Goal: Transaction & Acquisition: Download file/media

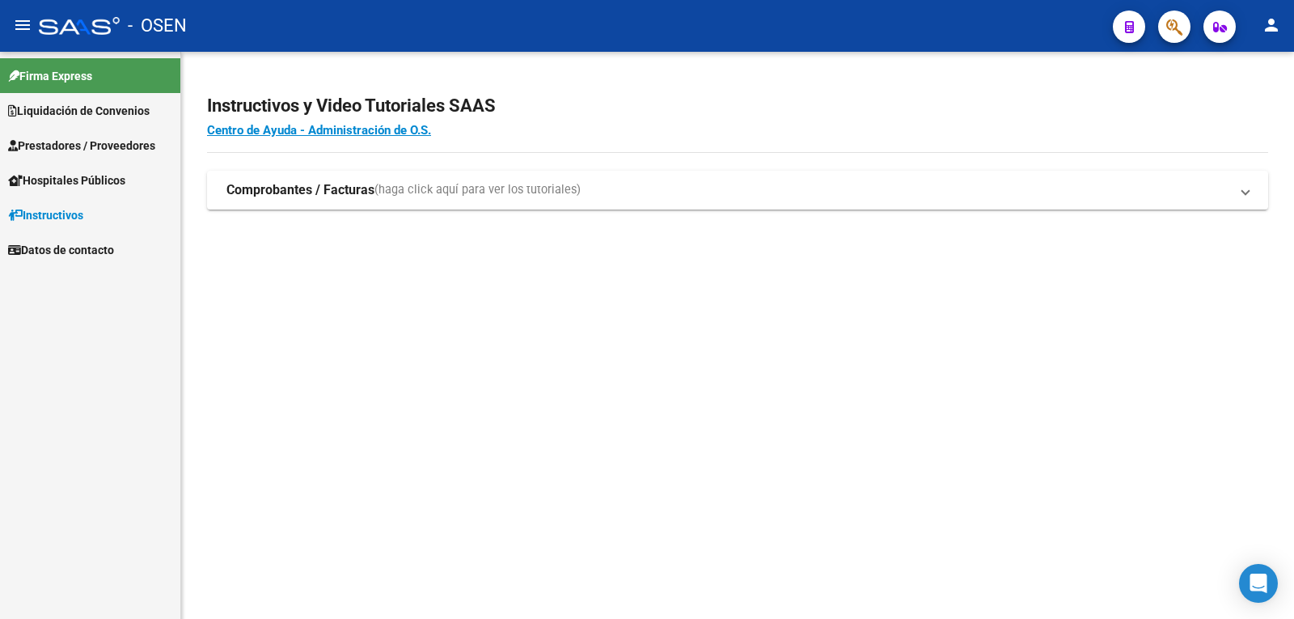
click at [89, 115] on span "Liquidación de Convenios" at bounding box center [79, 111] width 142 height 18
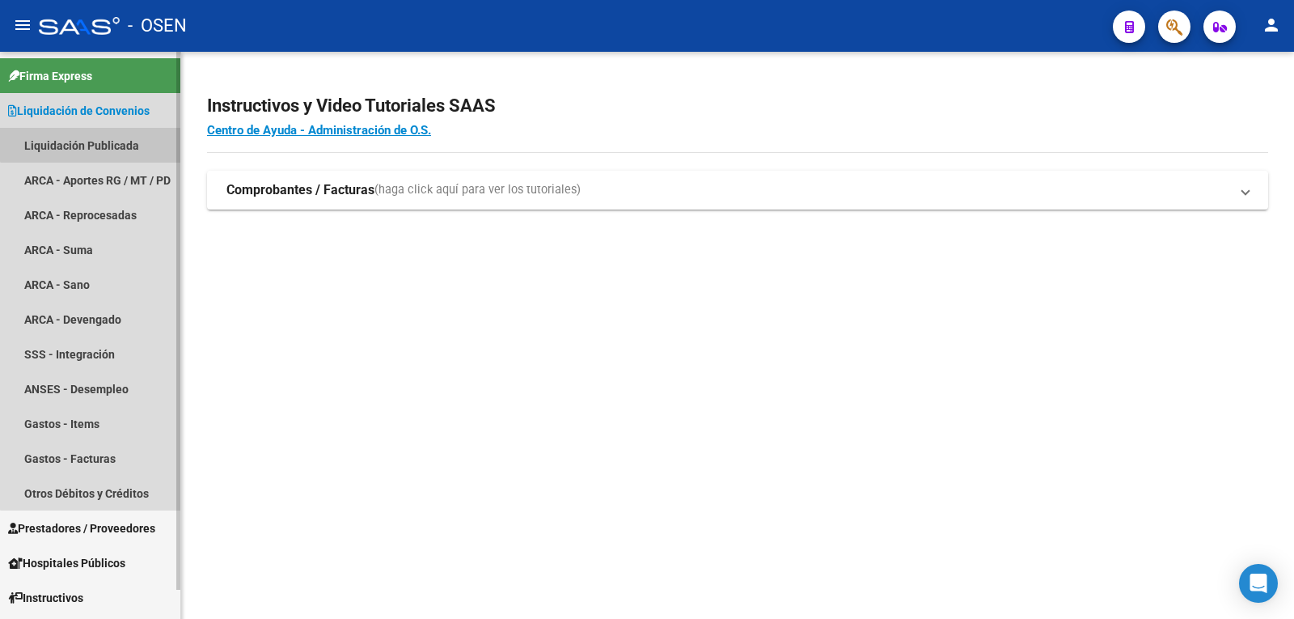
click at [94, 137] on link "Liquidación Publicada" at bounding box center [90, 145] width 180 height 35
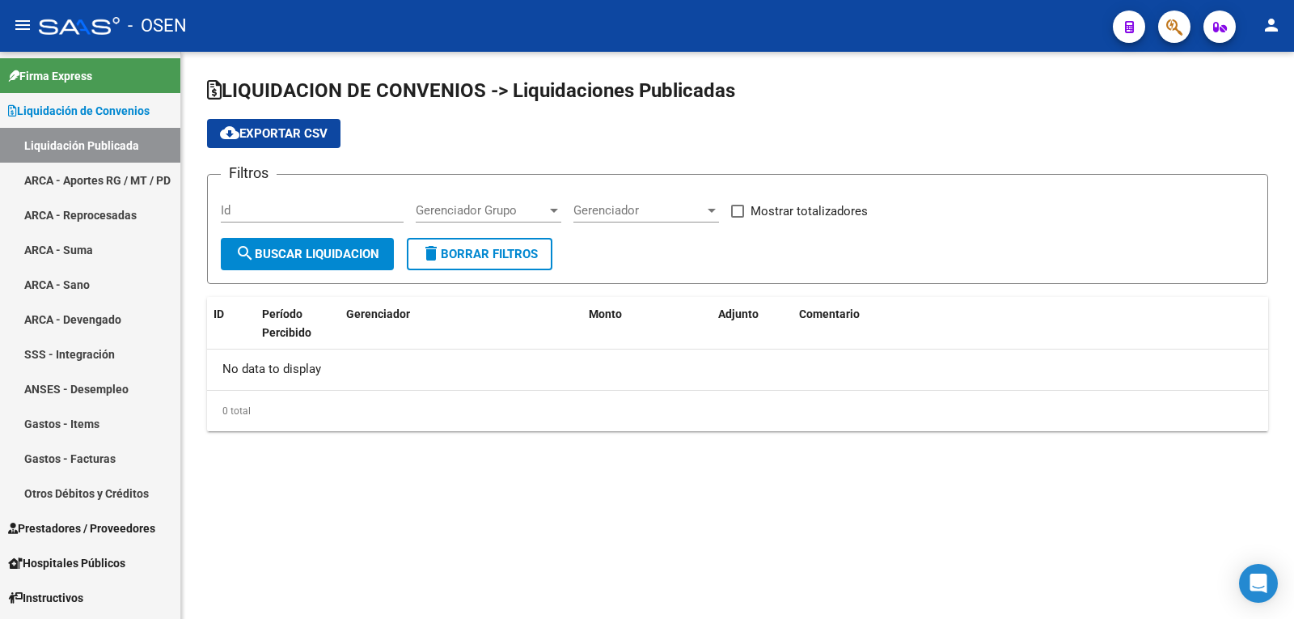
checkbox input "true"
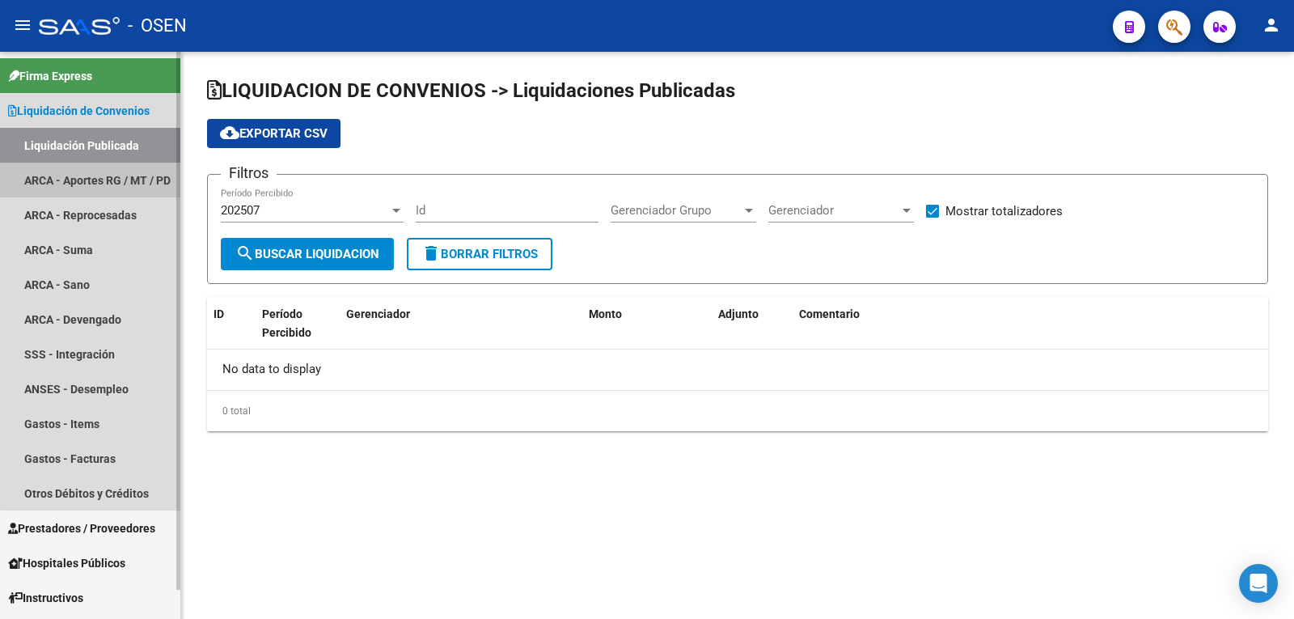
click at [95, 172] on link "ARCA - Aportes RG / MT / PD" at bounding box center [90, 180] width 180 height 35
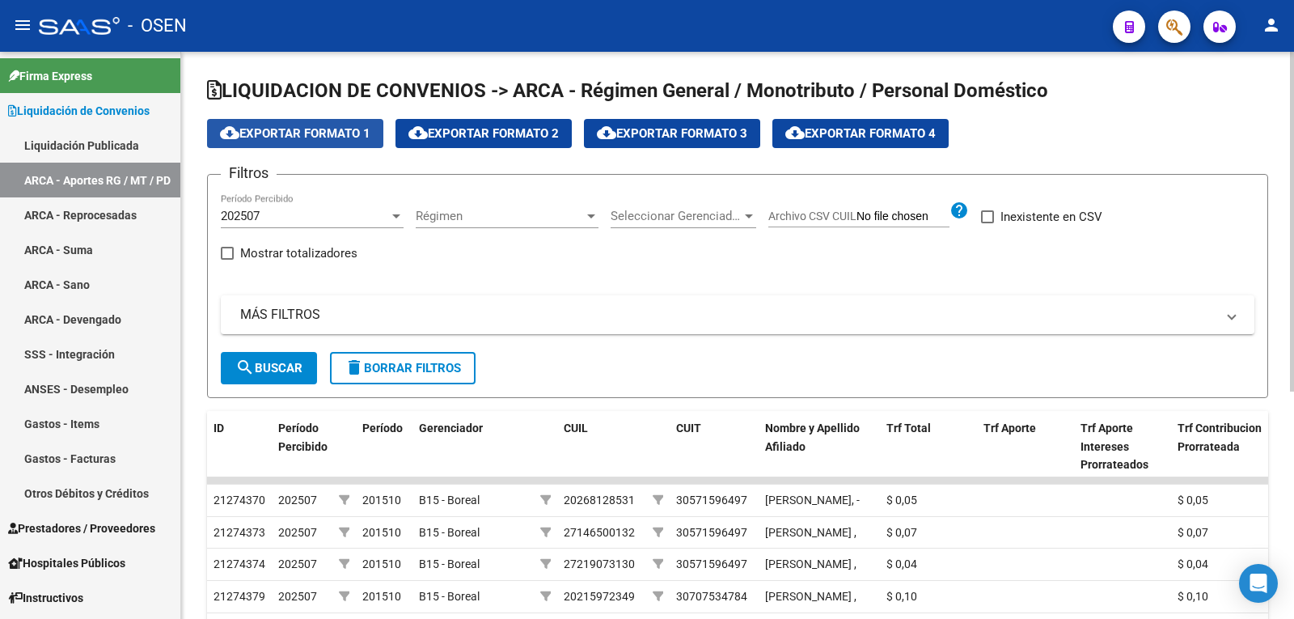
click at [298, 131] on span "cloud_download Exportar Formato 1" at bounding box center [295, 133] width 150 height 15
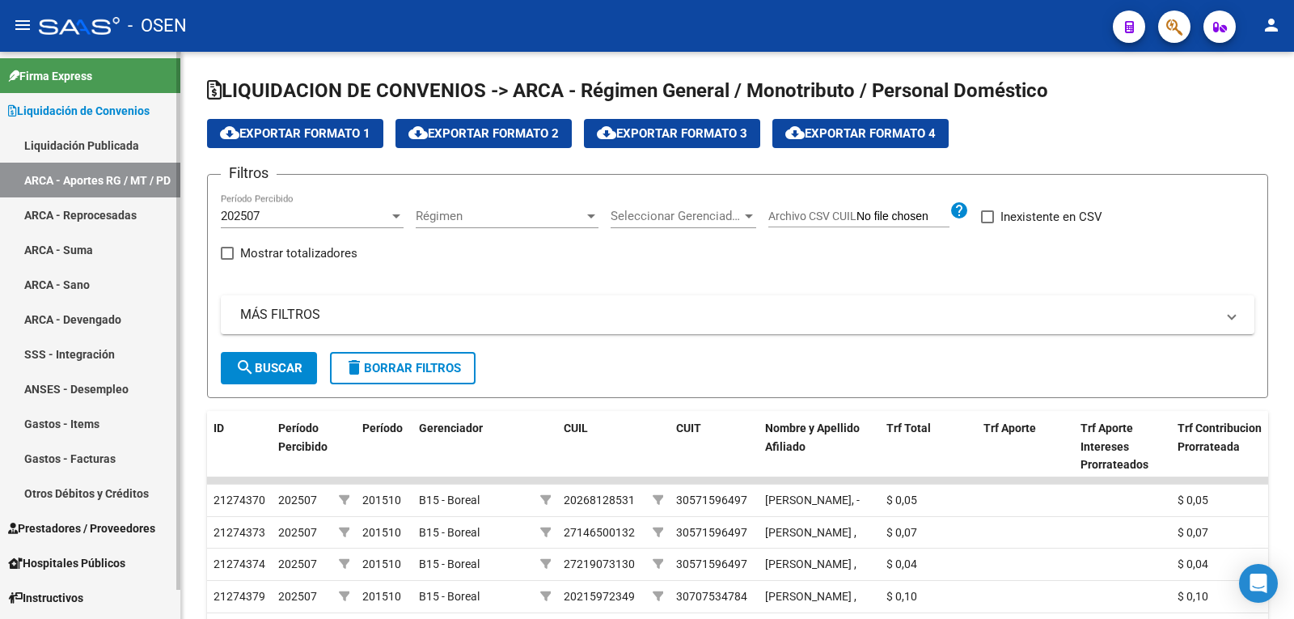
click at [78, 218] on link "ARCA - Reprocesadas" at bounding box center [90, 214] width 180 height 35
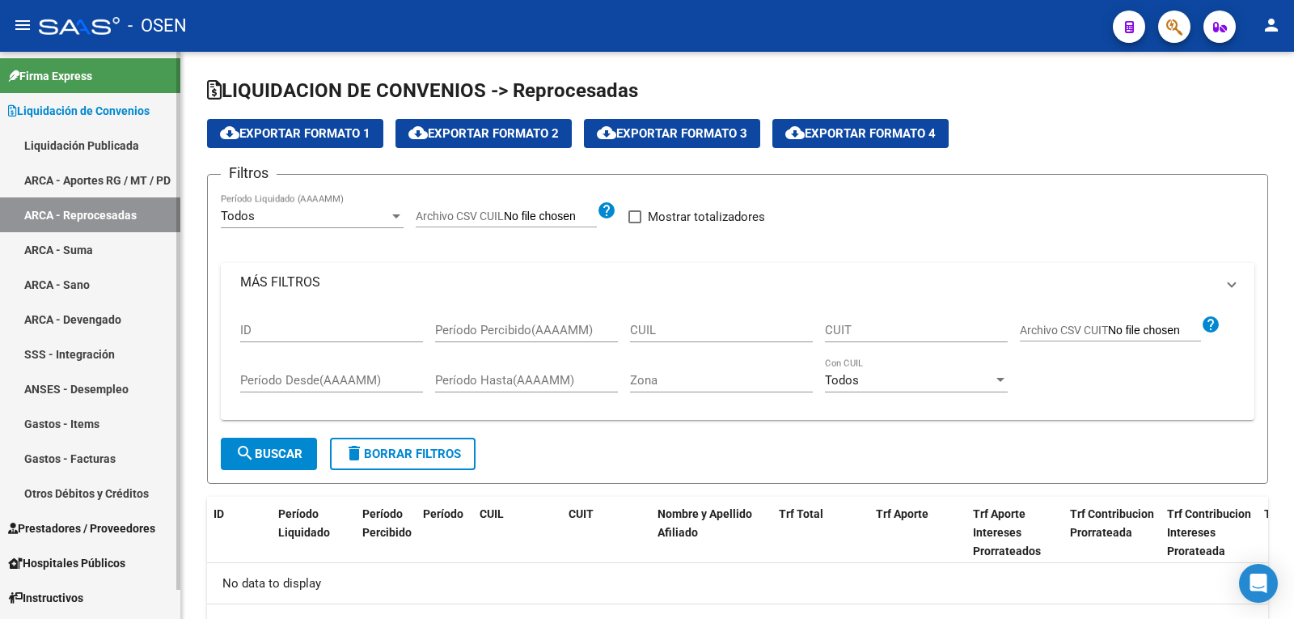
checkbox input "true"
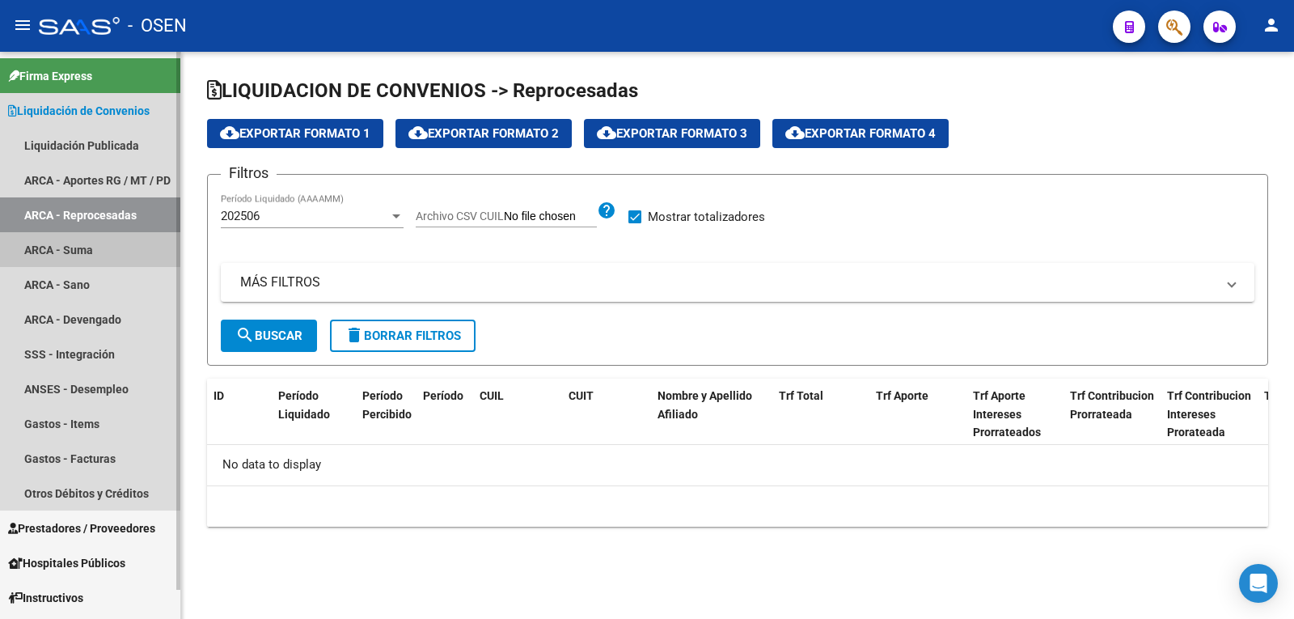
click at [67, 256] on link "ARCA - Suma" at bounding box center [90, 249] width 180 height 35
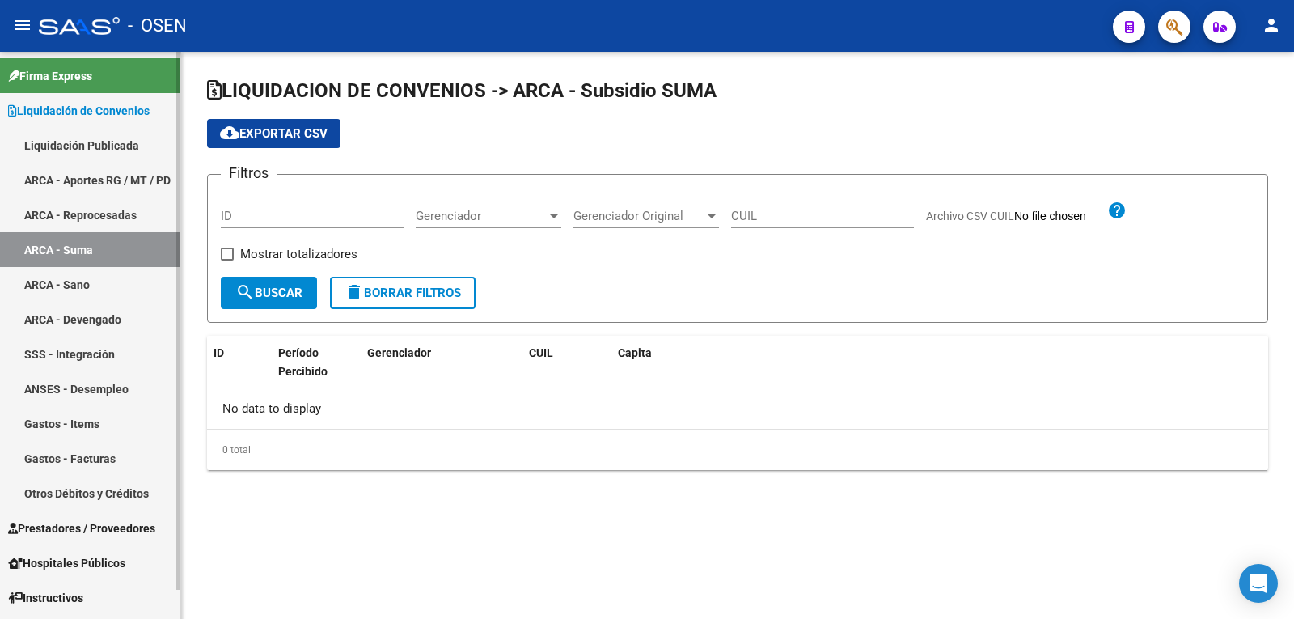
checkbox input "true"
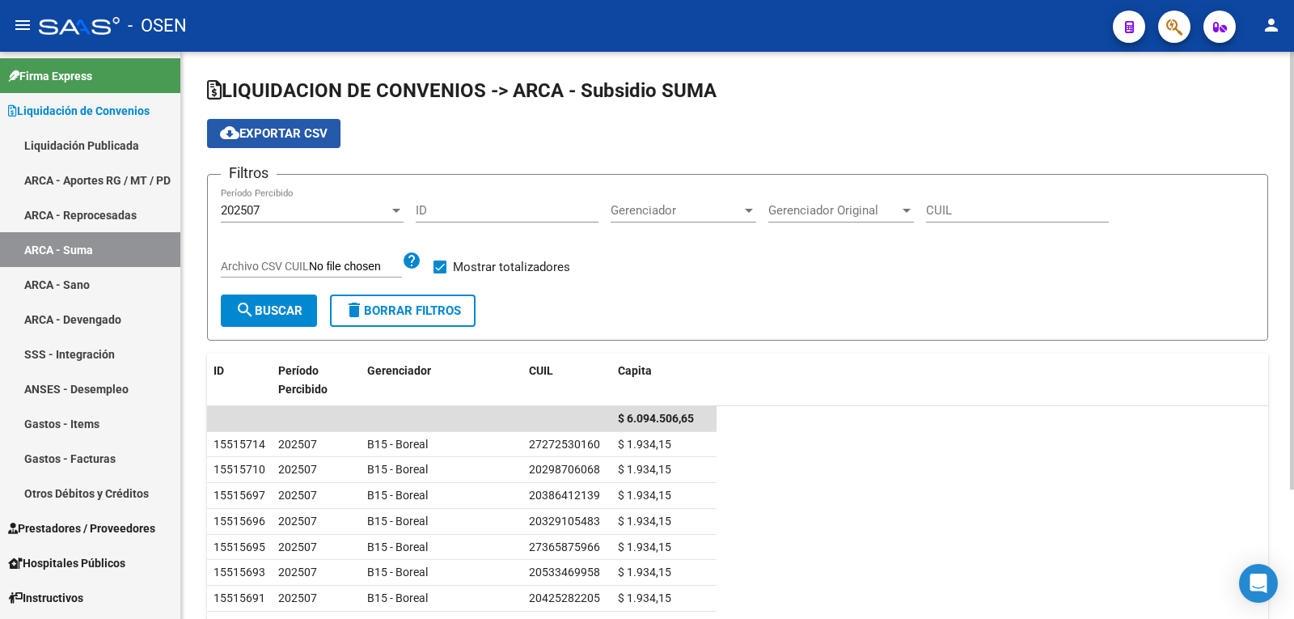
click at [278, 133] on span "cloud_download Exportar CSV" at bounding box center [274, 133] width 108 height 15
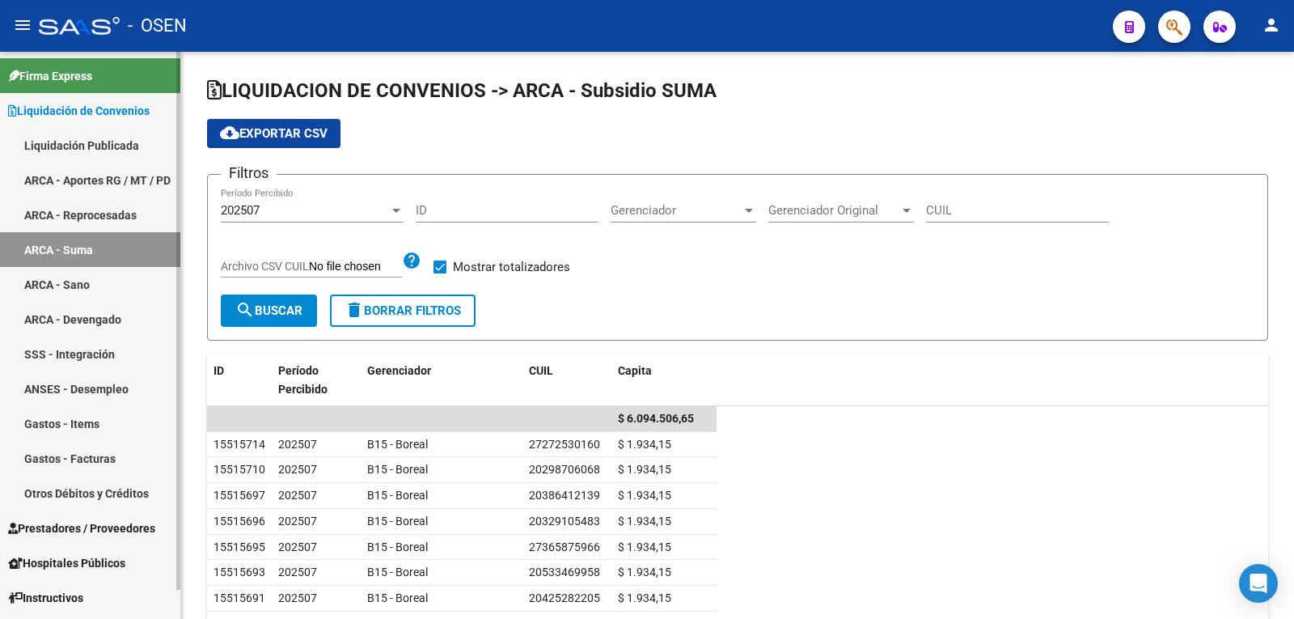
click at [44, 288] on link "ARCA - Sano" at bounding box center [90, 284] width 180 height 35
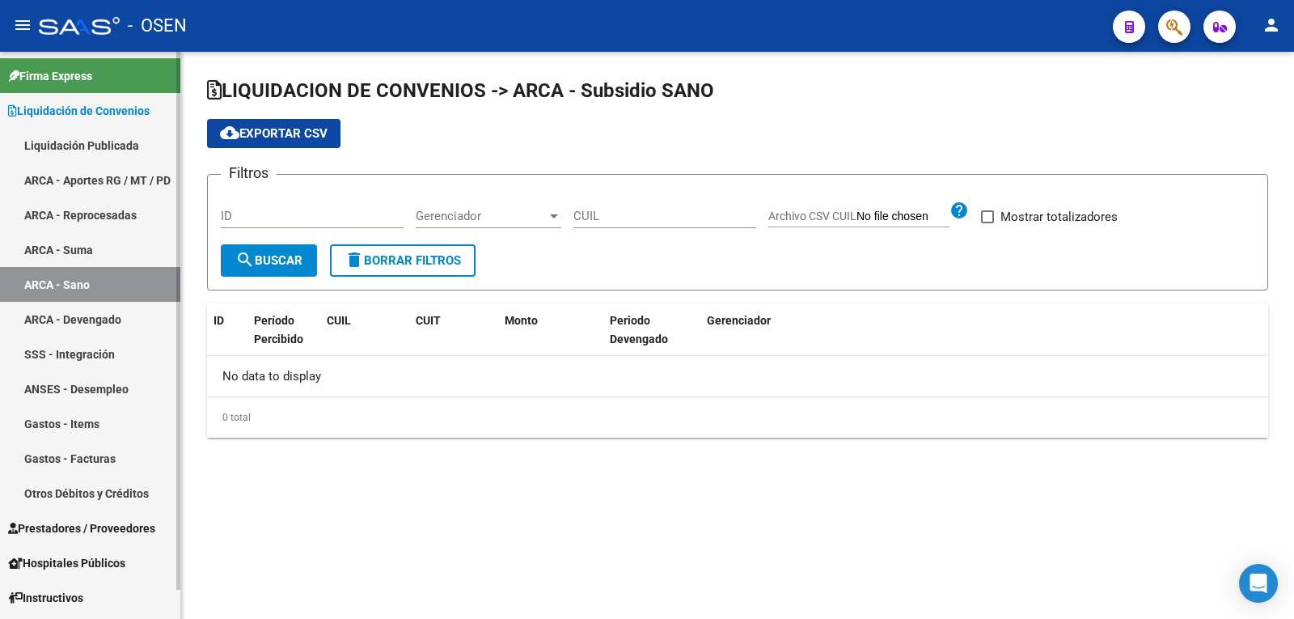
checkbox input "true"
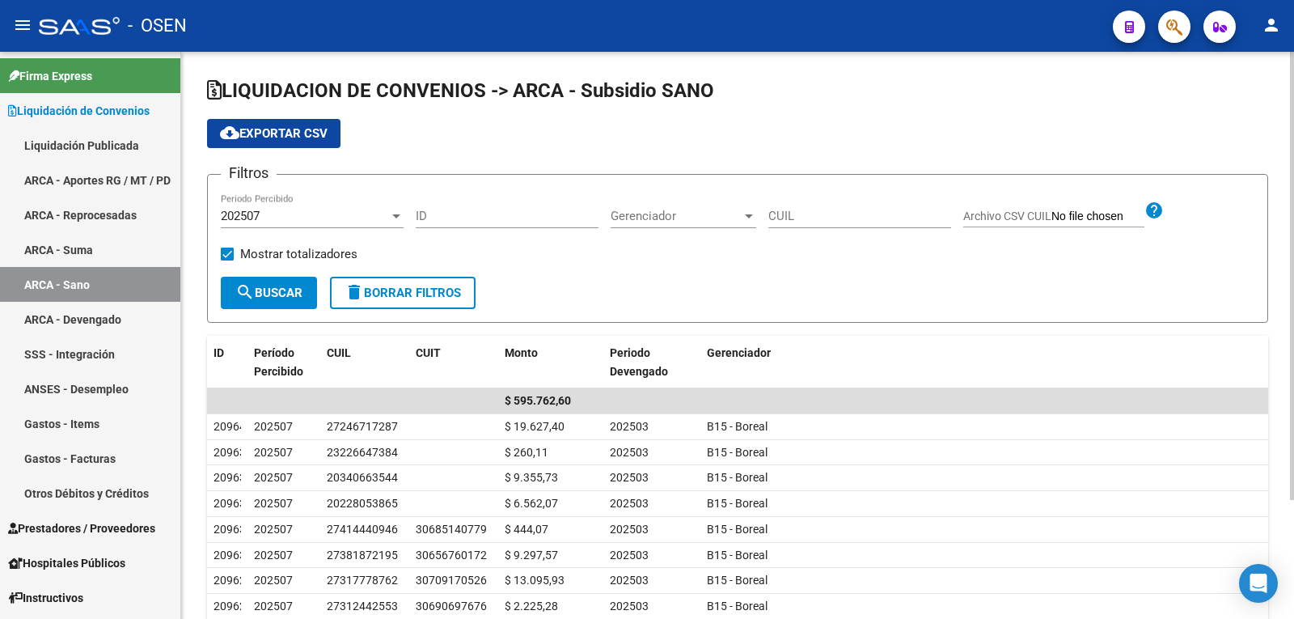
click at [256, 290] on span "search Buscar" at bounding box center [268, 292] width 67 height 15
click at [286, 131] on span "cloud_download Exportar CSV" at bounding box center [274, 133] width 108 height 15
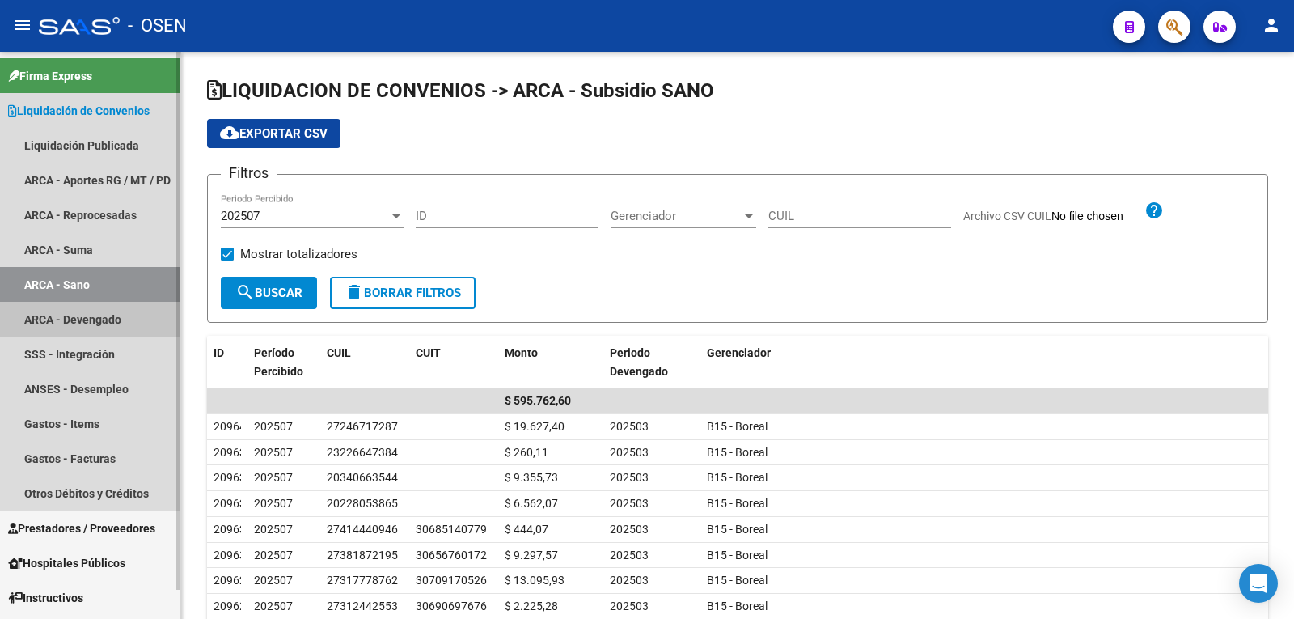
click at [88, 327] on link "ARCA - Devengado" at bounding box center [90, 319] width 180 height 35
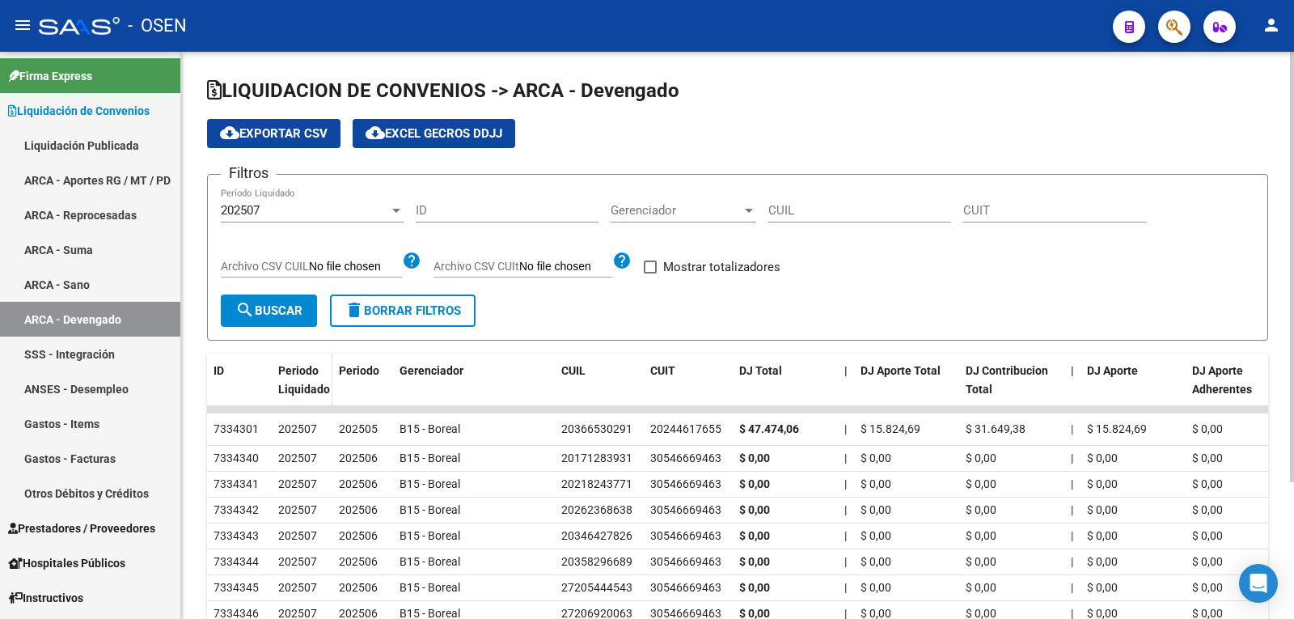
drag, startPoint x: 265, startPoint y: 307, endPoint x: 289, endPoint y: 353, distance: 51.7
click at [289, 353] on div "LIQUIDACION DE CONVENIOS -> ARCA - Devengado cloud_download Exportar CSV cloud_…" at bounding box center [737, 402] width 1061 height 648
click at [280, 325] on button "search Buscar" at bounding box center [269, 310] width 96 height 32
click at [288, 142] on button "cloud_download Exportar CSV" at bounding box center [273, 133] width 133 height 29
click at [55, 353] on link "SSS - Integración" at bounding box center [90, 353] width 180 height 35
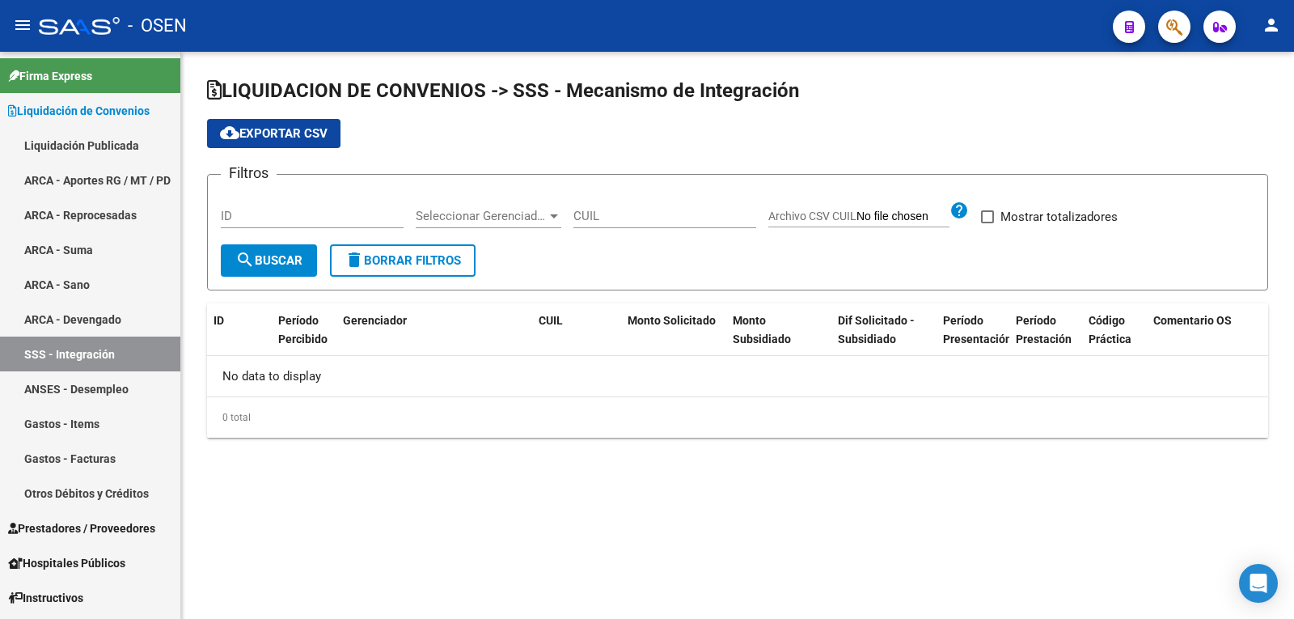
checkbox input "true"
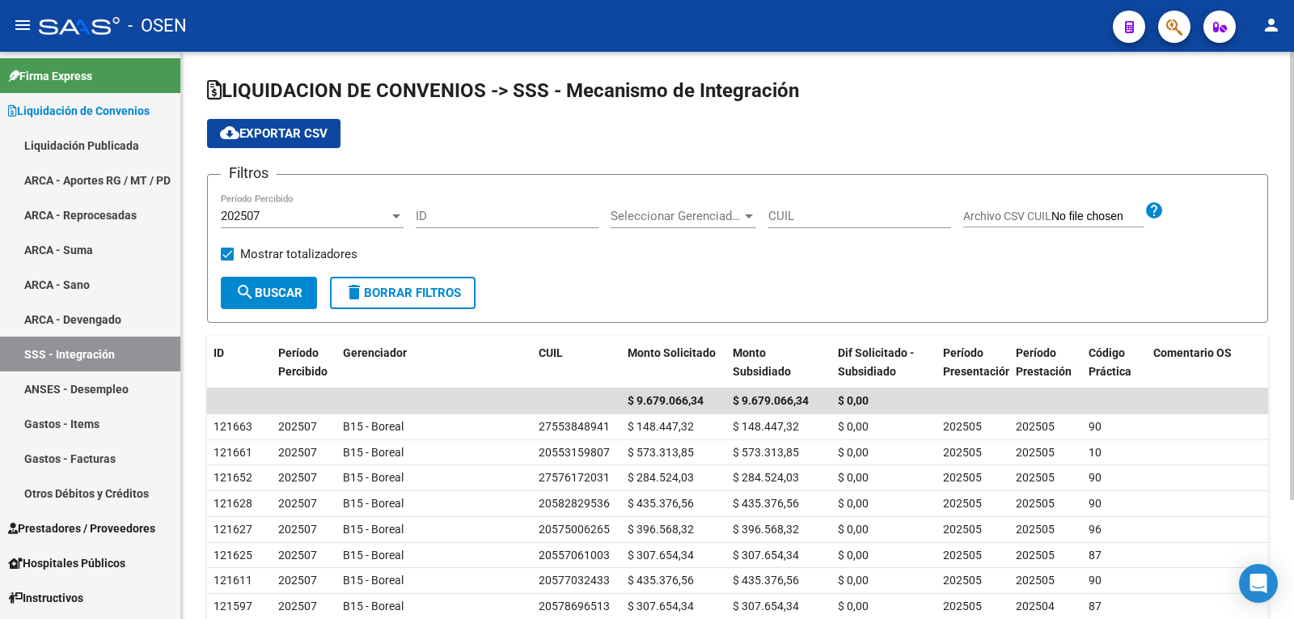
click at [302, 127] on span "cloud_download Exportar CSV" at bounding box center [274, 133] width 108 height 15
click at [62, 390] on link "ANSES - Desempleo" at bounding box center [90, 388] width 180 height 35
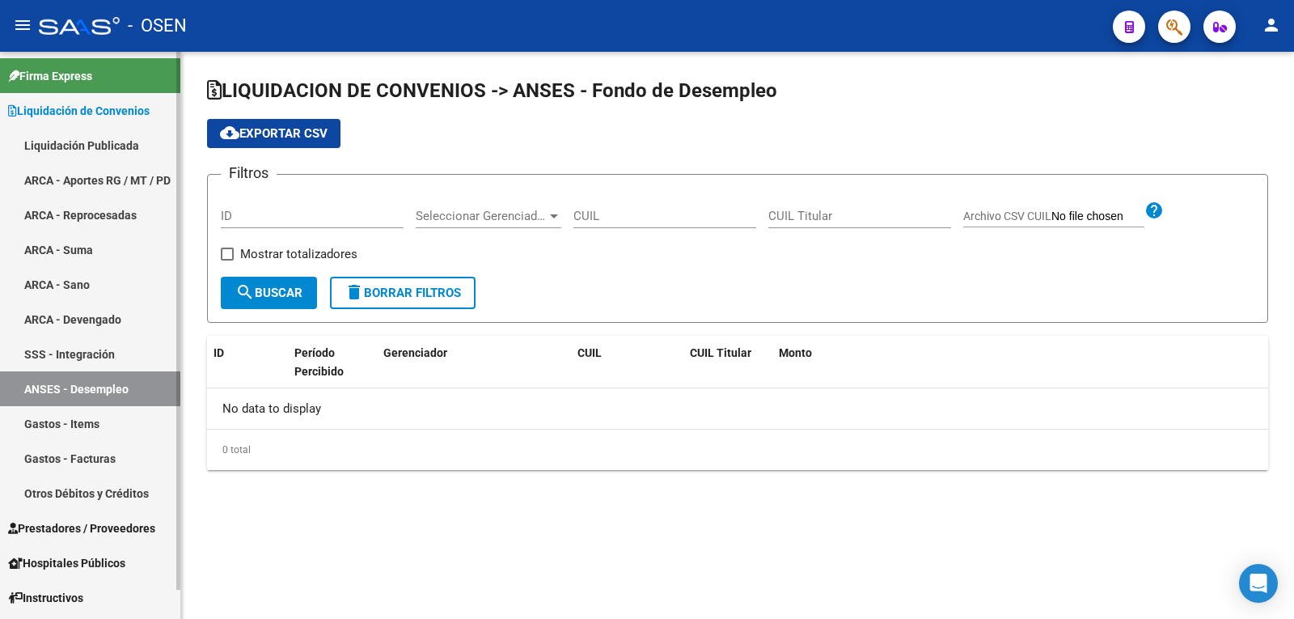
checkbox input "true"
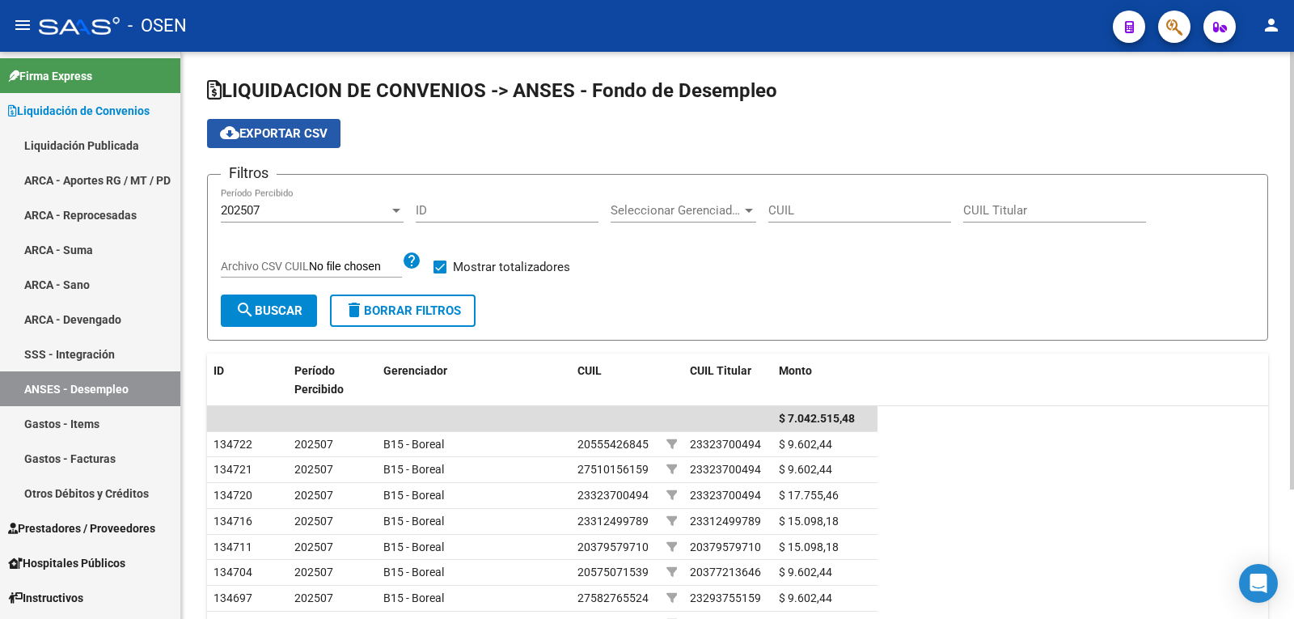
click at [294, 125] on button "cloud_download Exportar CSV" at bounding box center [273, 133] width 133 height 29
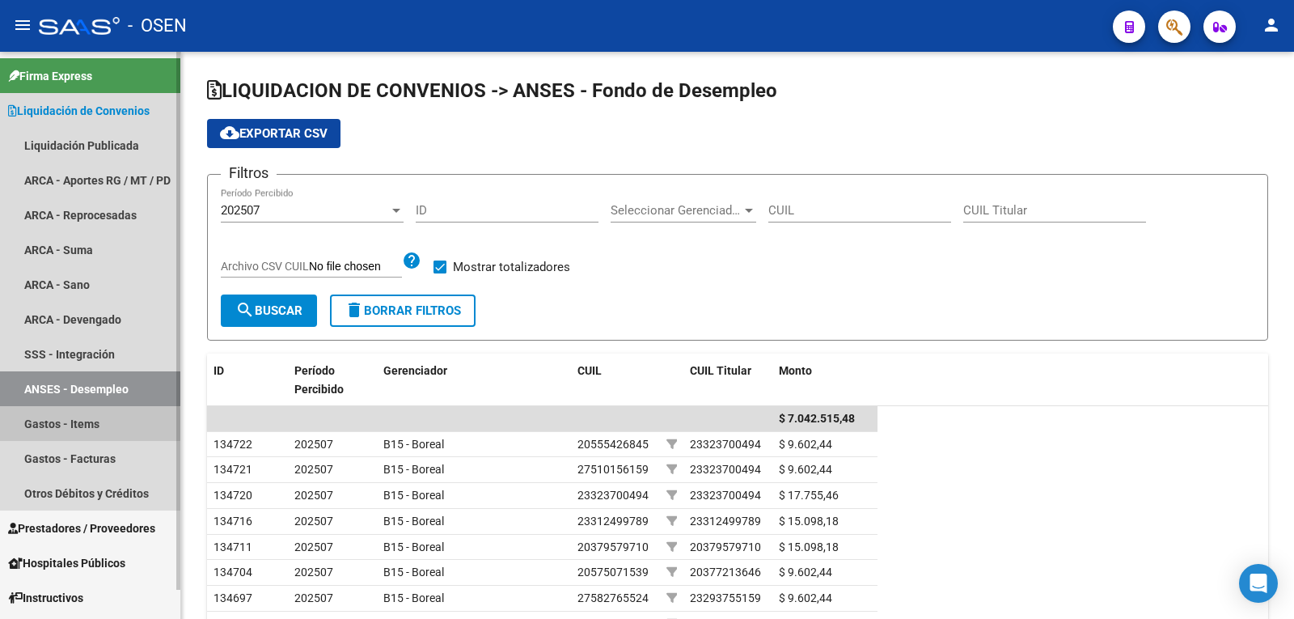
click at [36, 425] on link "Gastos - Items" at bounding box center [90, 423] width 180 height 35
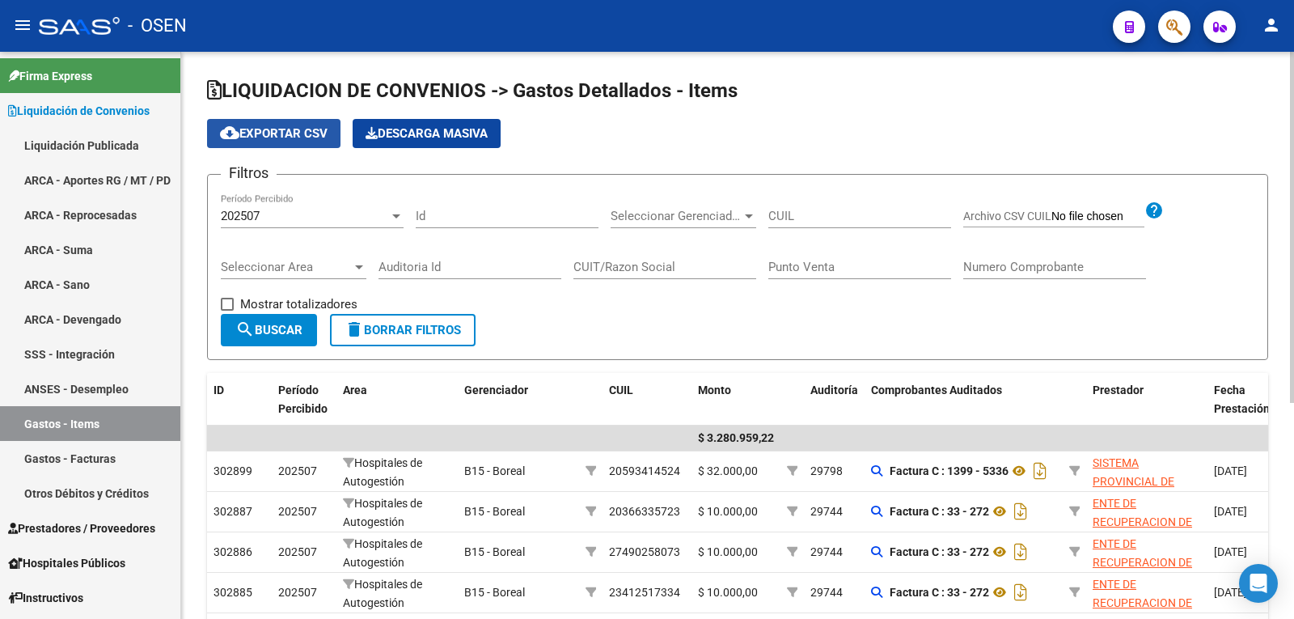
click at [308, 132] on span "cloud_download Exportar CSV" at bounding box center [274, 133] width 108 height 15
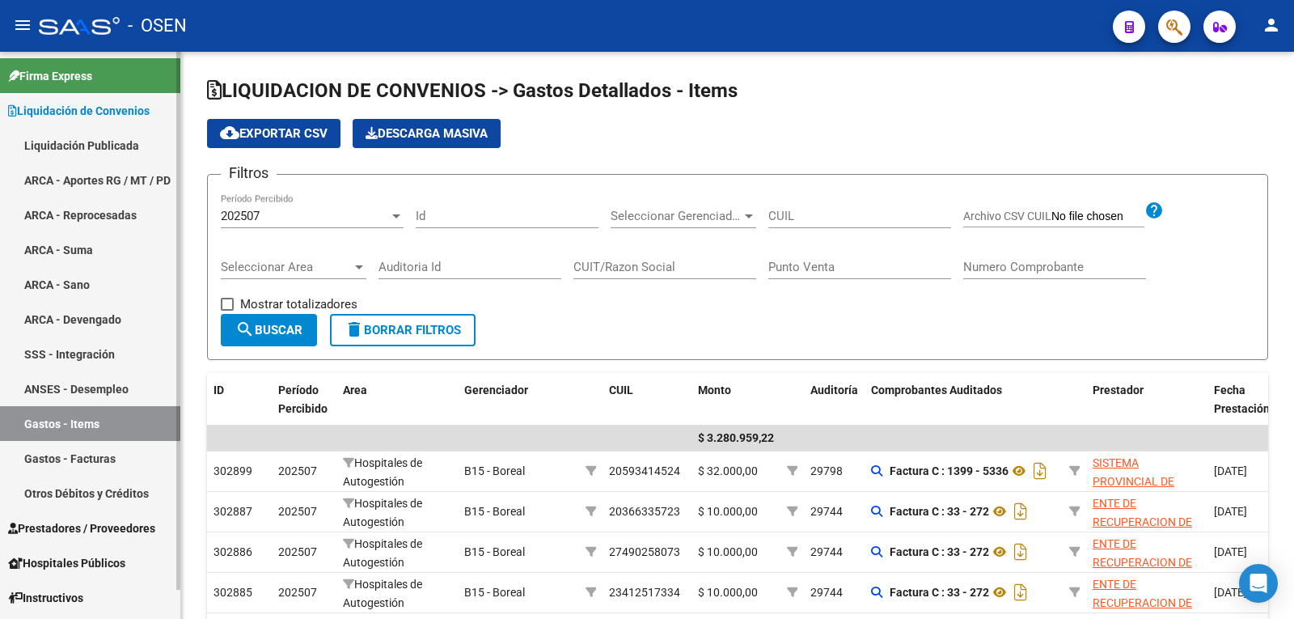
click at [81, 462] on link "Gastos - Facturas" at bounding box center [90, 458] width 180 height 35
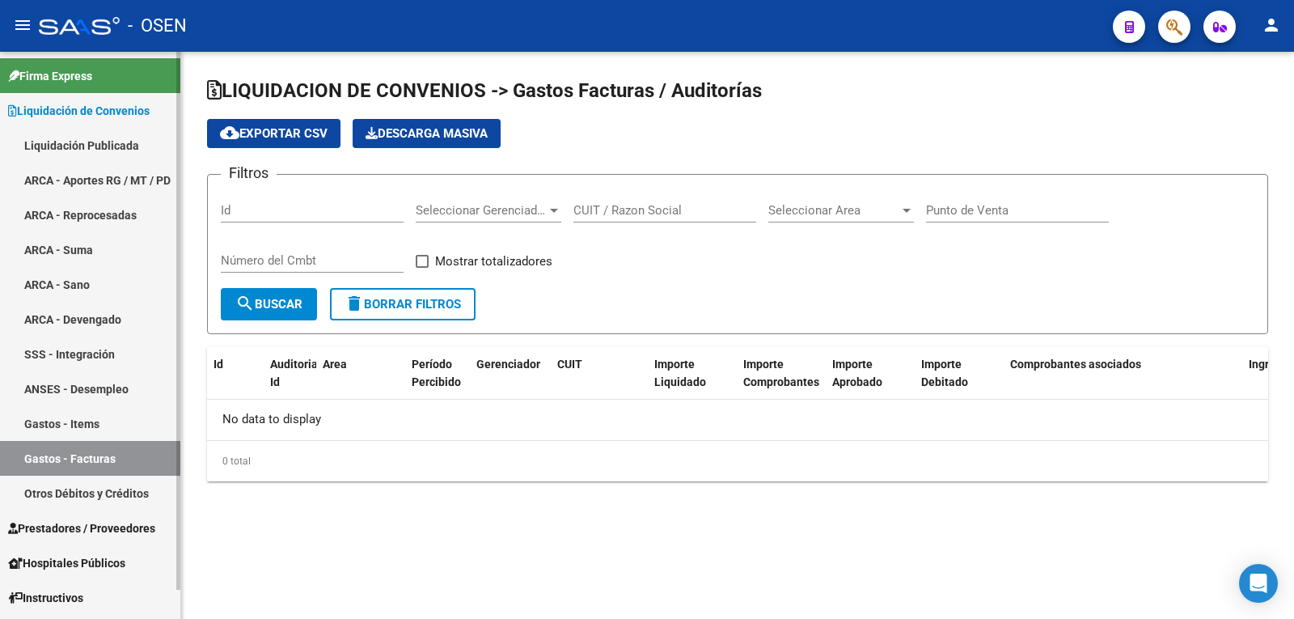
checkbox input "true"
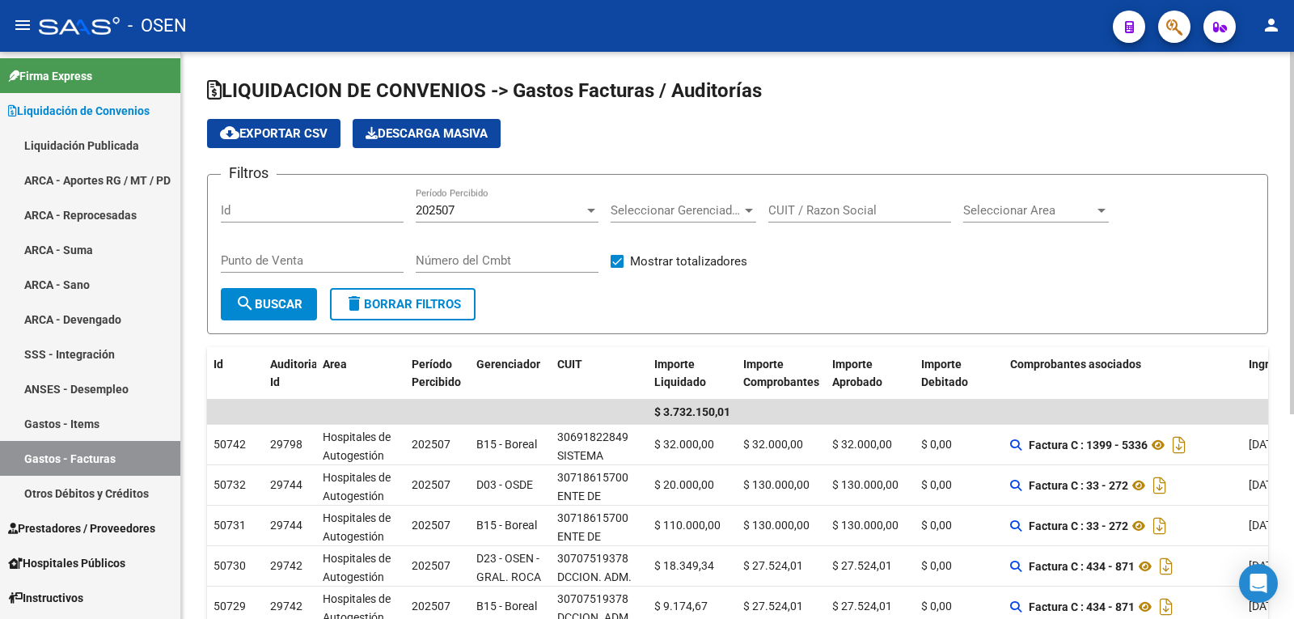
click at [273, 130] on span "cloud_download Exportar CSV" at bounding box center [274, 133] width 108 height 15
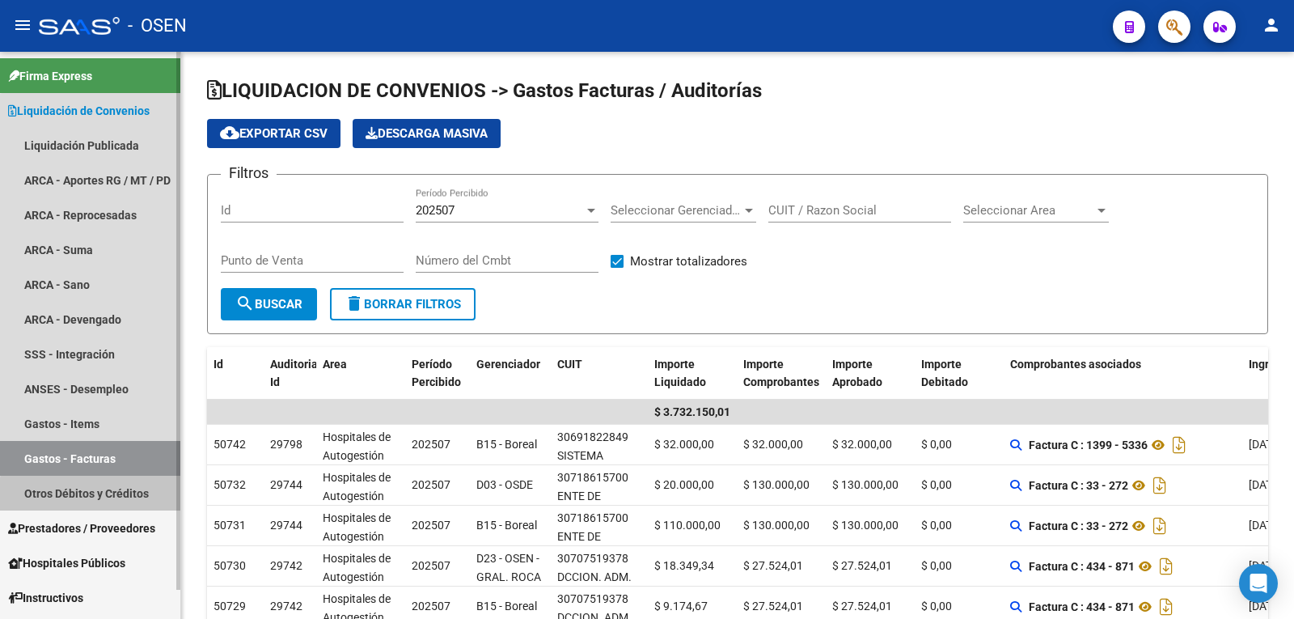
click at [98, 499] on link "Otros Débitos y Créditos" at bounding box center [90, 492] width 180 height 35
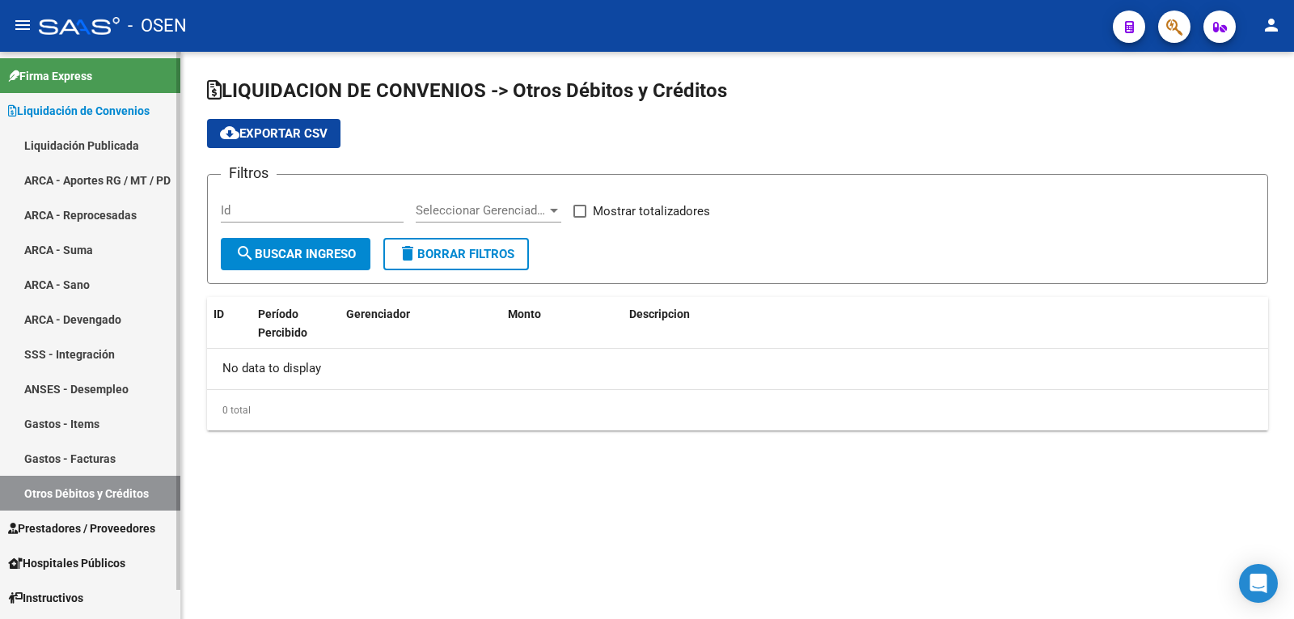
checkbox input "true"
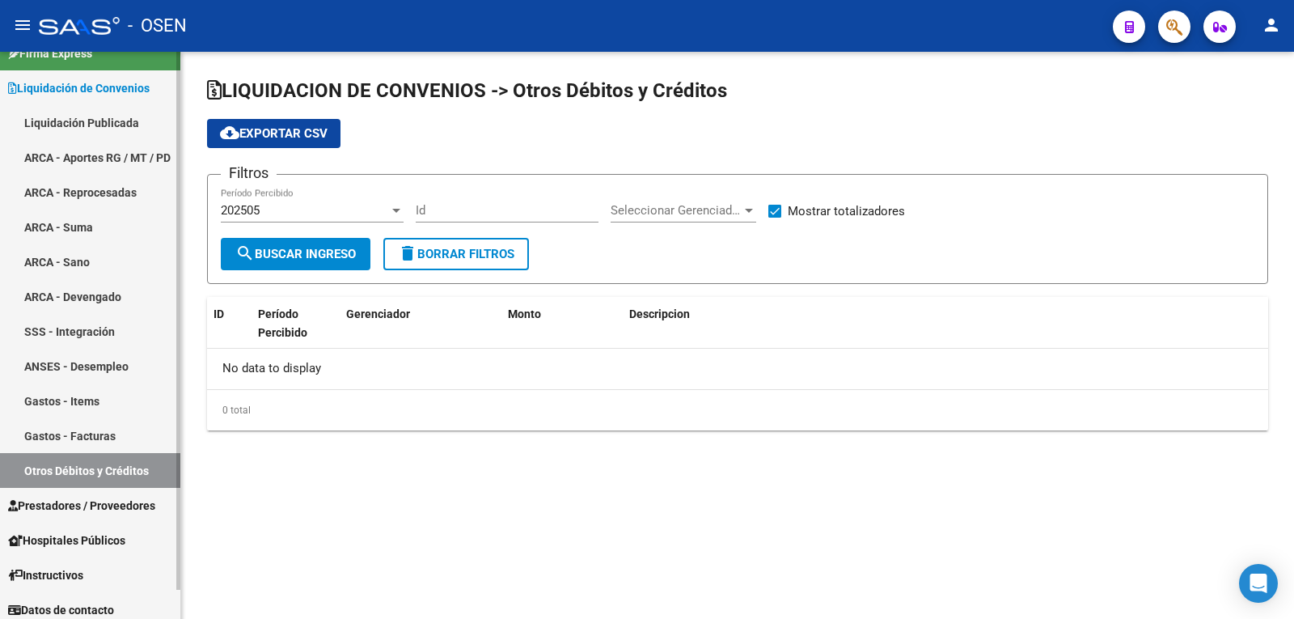
scroll to position [31, 0]
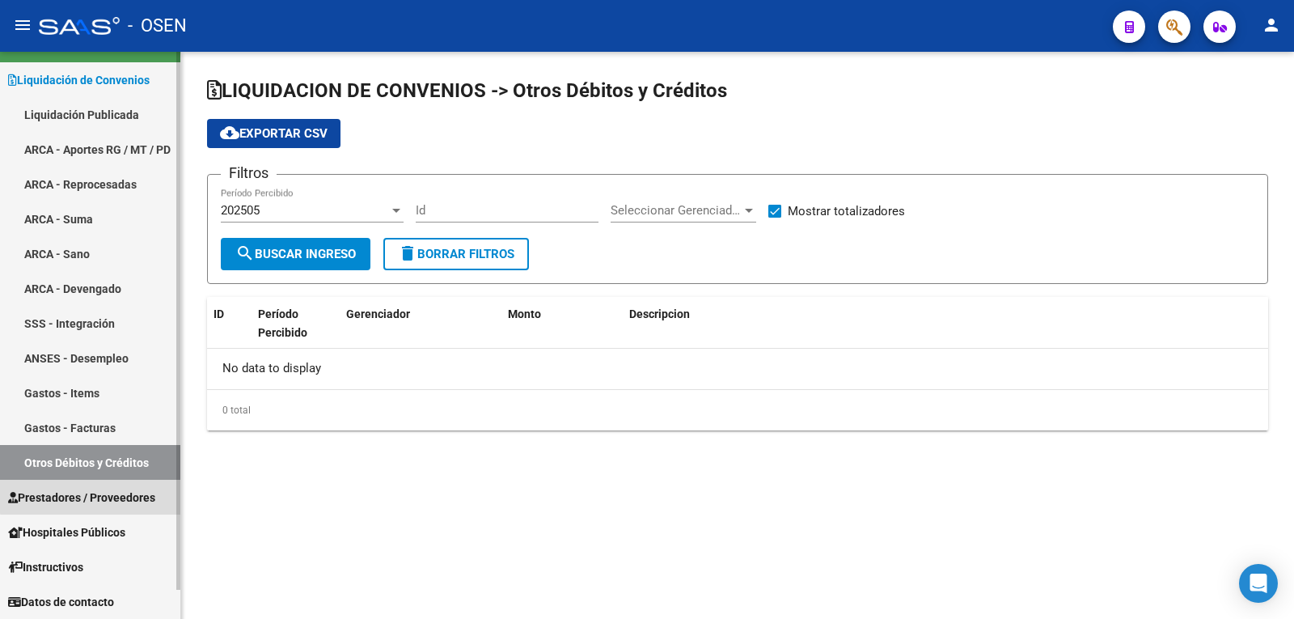
click at [109, 490] on span "Prestadores / Proveedores" at bounding box center [81, 497] width 147 height 18
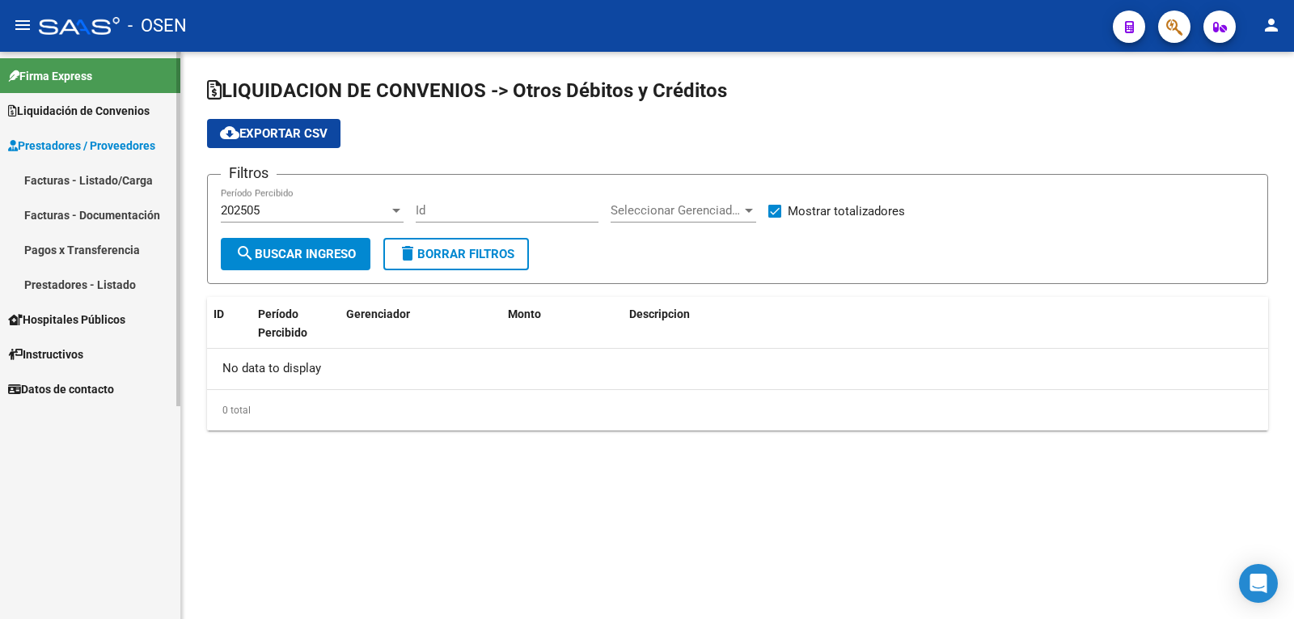
scroll to position [0, 0]
click at [108, 137] on span "Prestadores / Proveedores" at bounding box center [81, 146] width 147 height 18
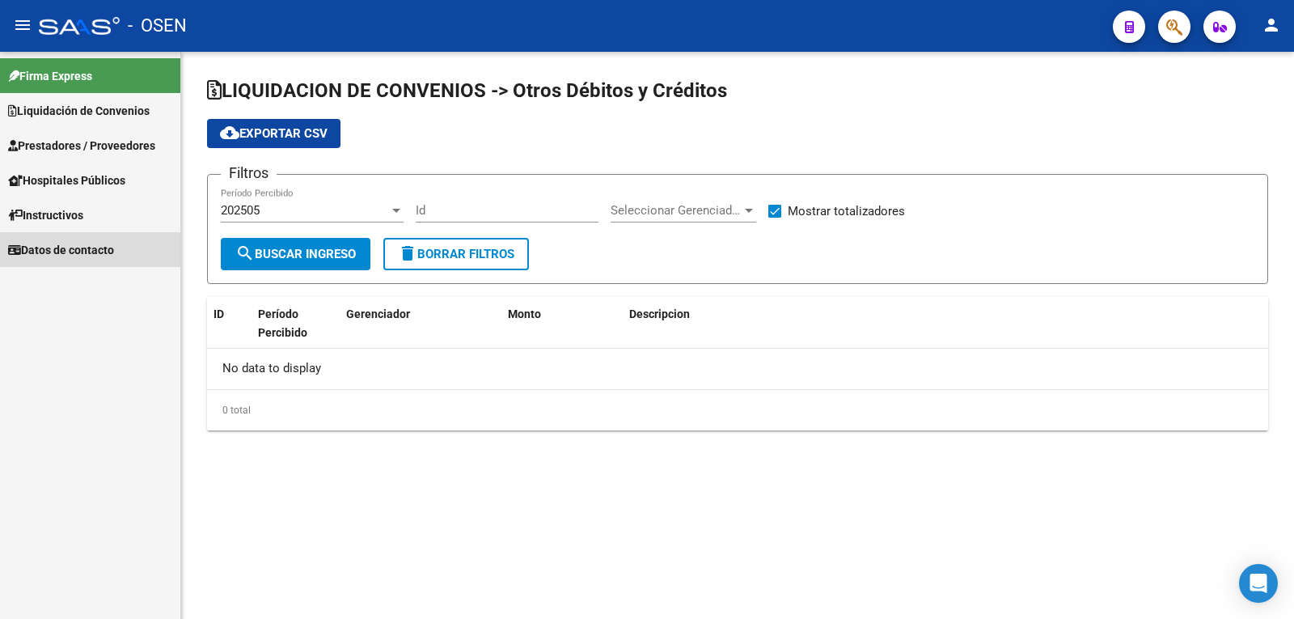
click at [70, 256] on span "Datos de contacto" at bounding box center [61, 250] width 106 height 18
click at [74, 209] on span "Instructivos" at bounding box center [45, 215] width 75 height 18
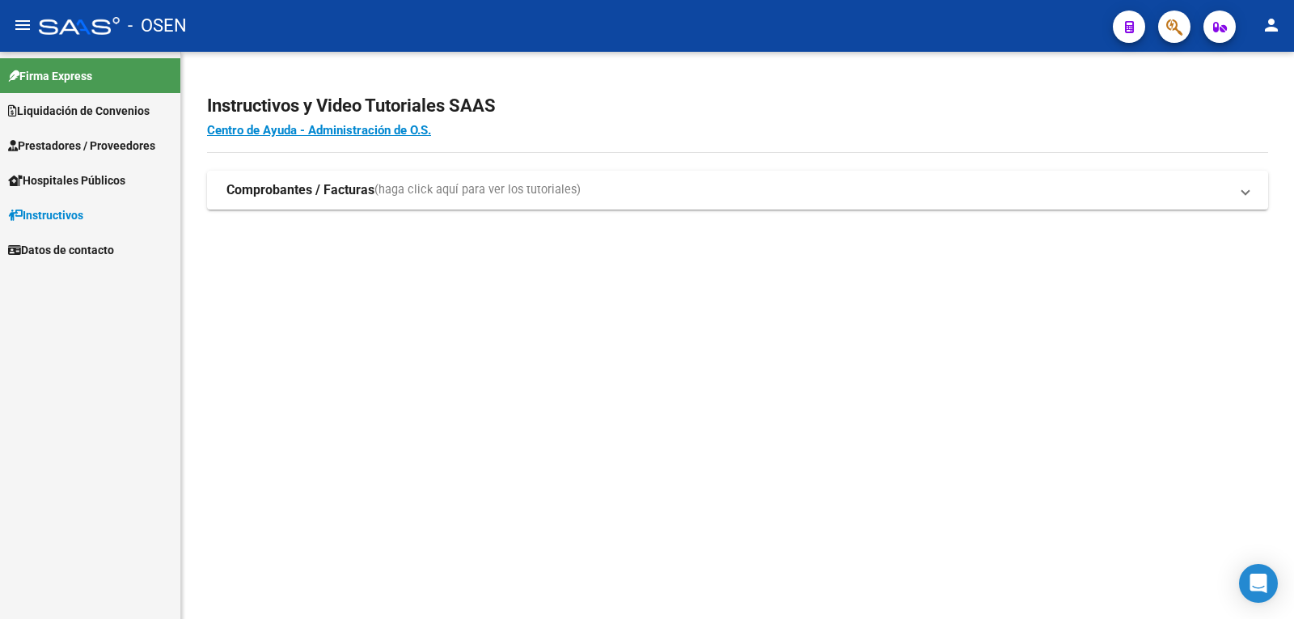
click at [82, 178] on span "Hospitales Públicos" at bounding box center [66, 180] width 117 height 18
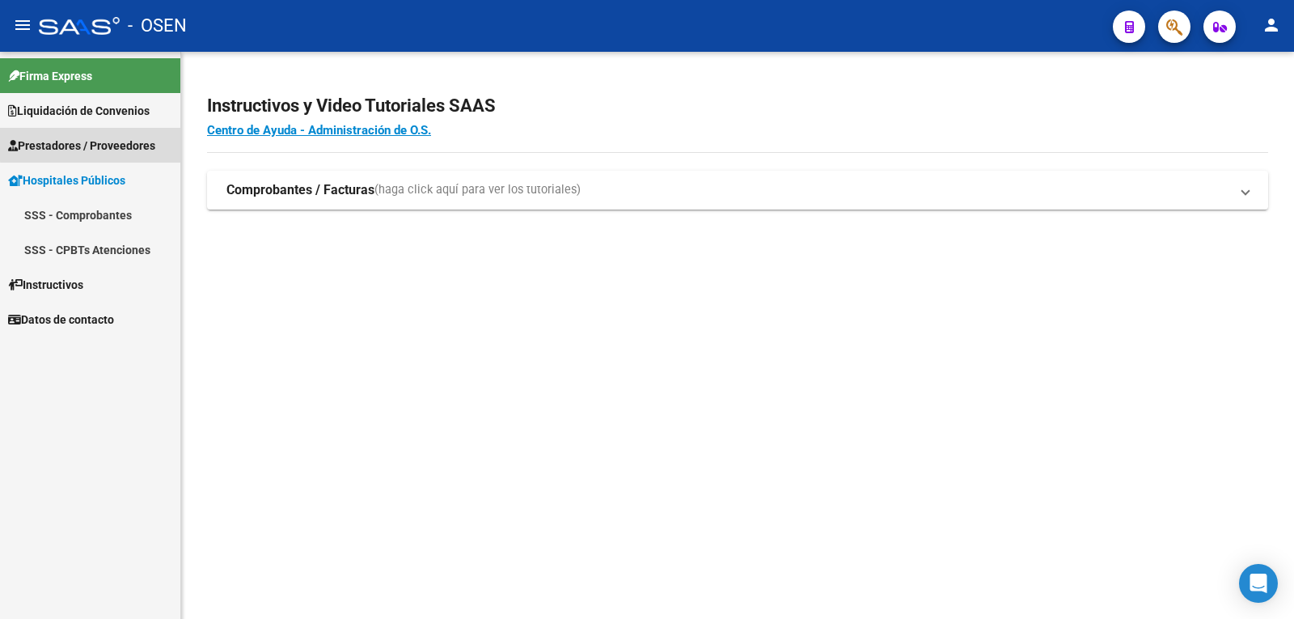
click at [108, 143] on span "Prestadores / Proveedores" at bounding box center [81, 146] width 147 height 18
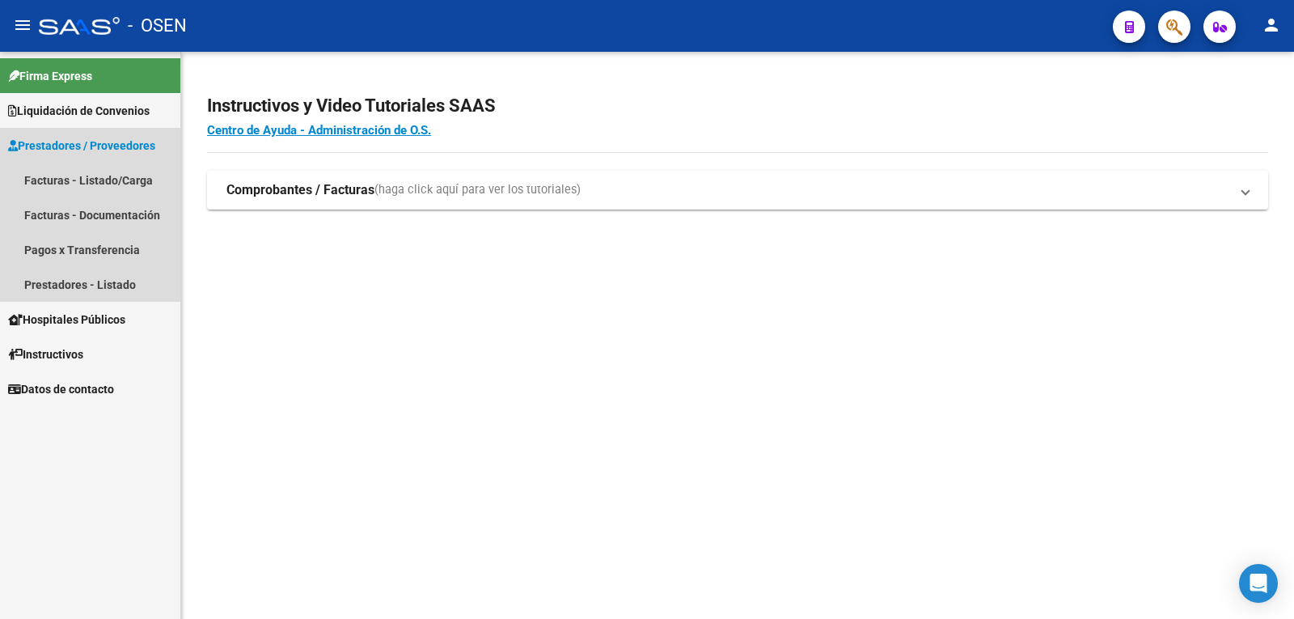
click at [108, 143] on span "Prestadores / Proveedores" at bounding box center [81, 146] width 147 height 18
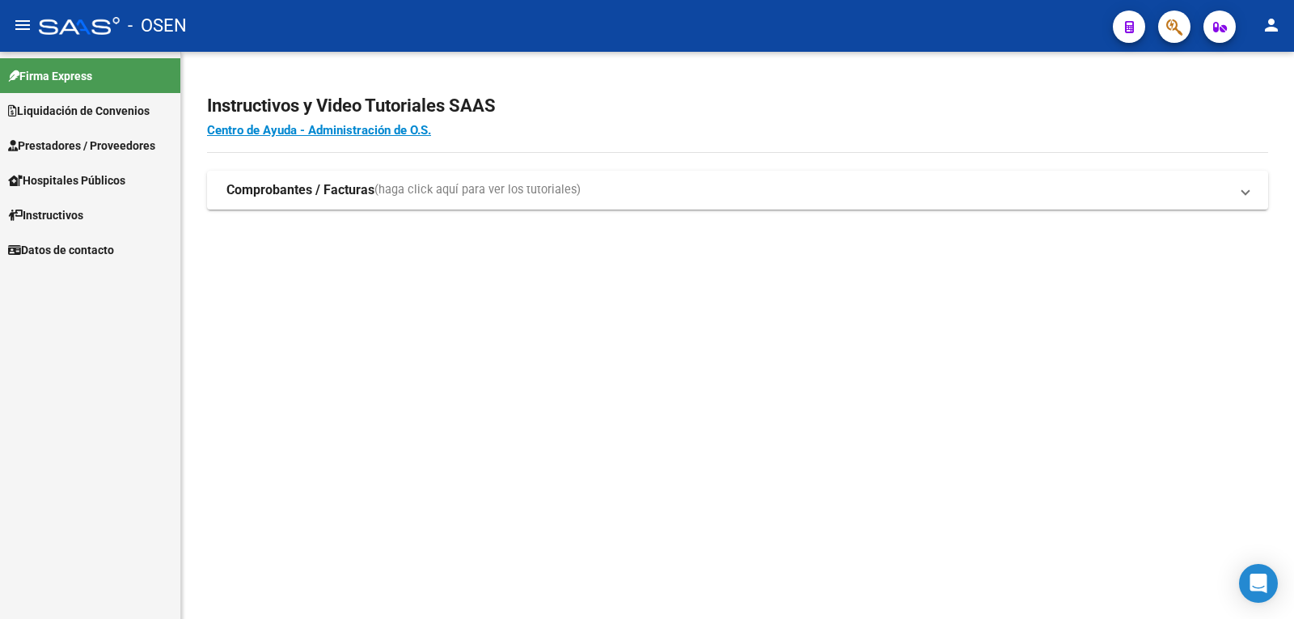
click at [101, 95] on link "Liquidación de Convenios" at bounding box center [90, 110] width 180 height 35
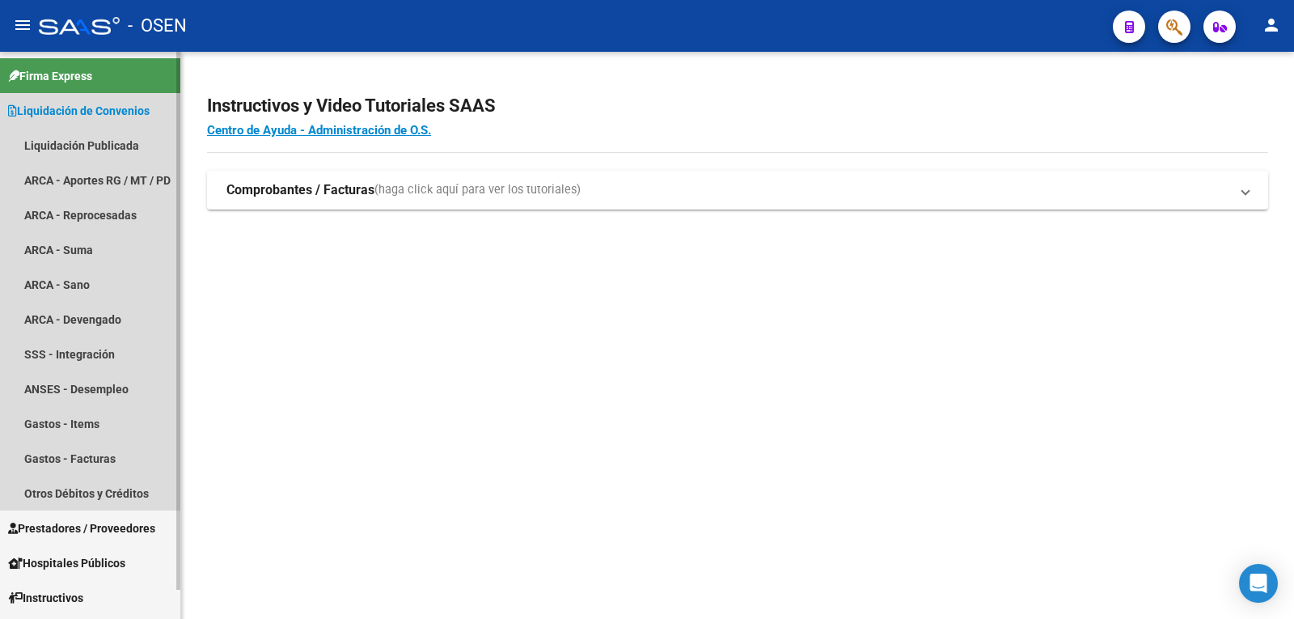
click at [101, 95] on link "Liquidación de Convenios" at bounding box center [90, 110] width 180 height 35
